Goal: Consume media (video, audio): Consume media (video, audio)

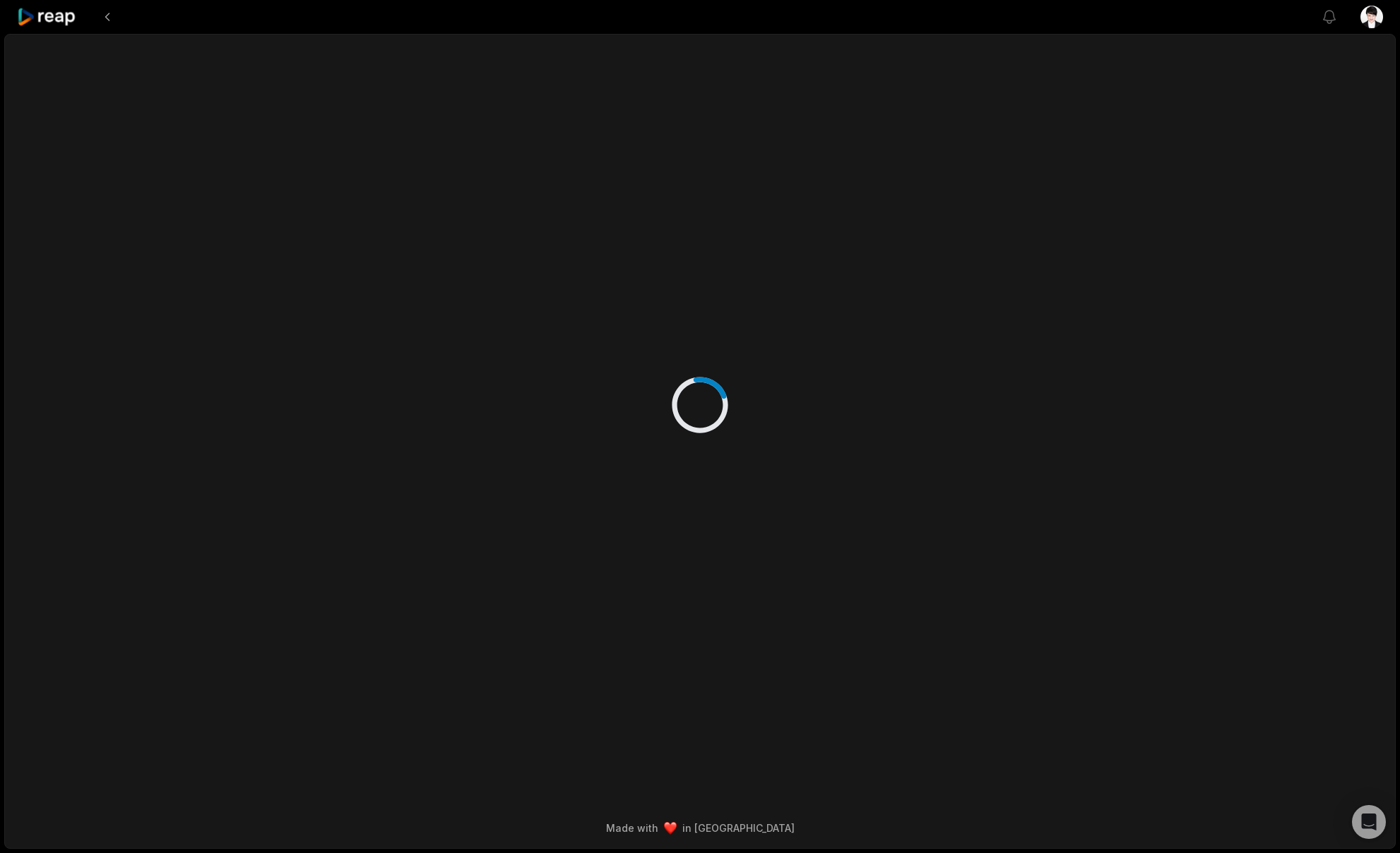
scroll to position [532, 0]
